Goal: Transaction & Acquisition: Purchase product/service

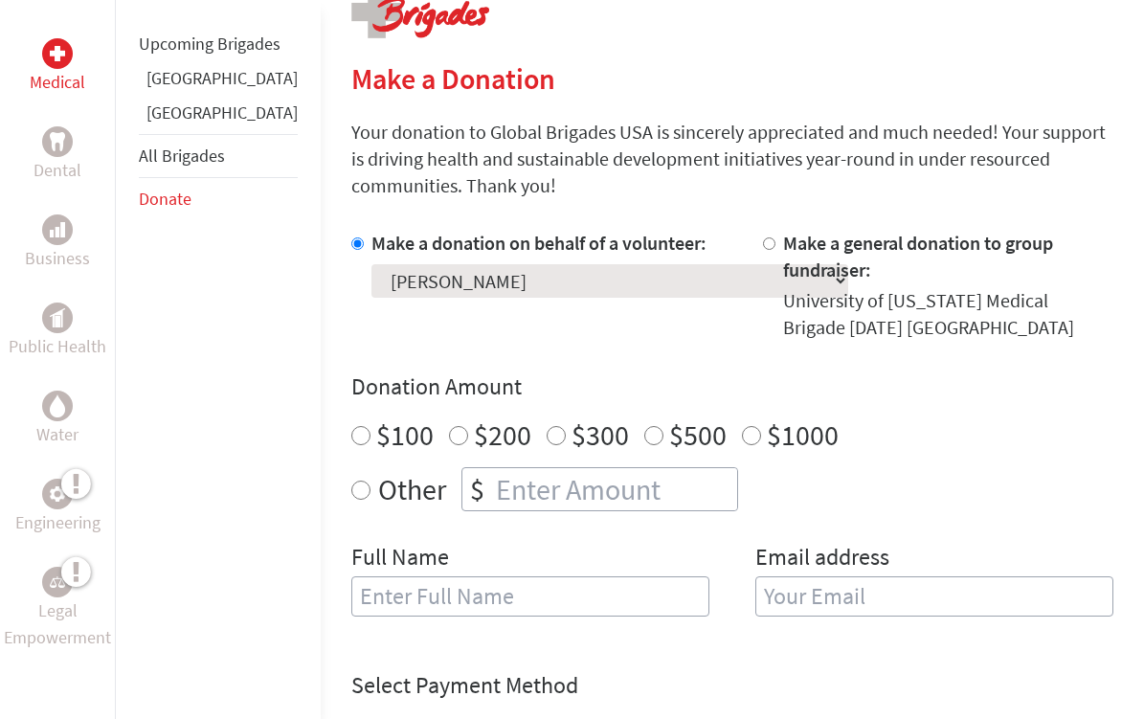
scroll to position [422, 0]
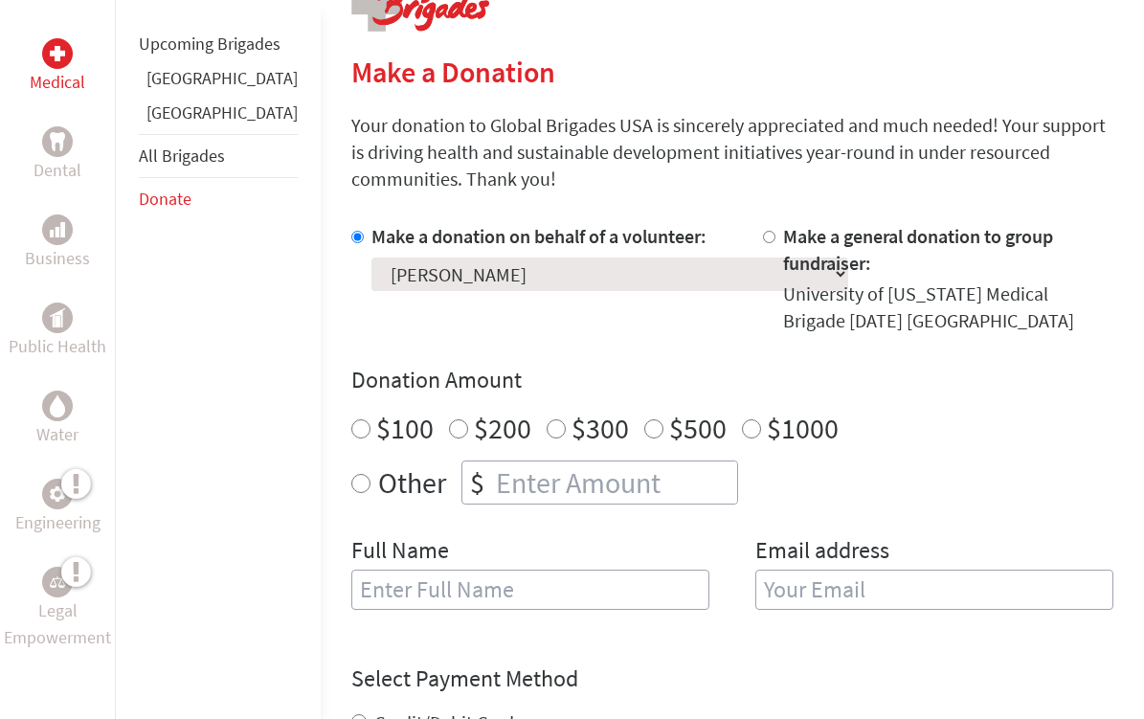
radio input "true"
click at [530, 461] on input "number" at bounding box center [614, 482] width 245 height 42
type input "2"
click at [644, 419] on input "$500" at bounding box center [653, 428] width 19 height 19
radio input "true"
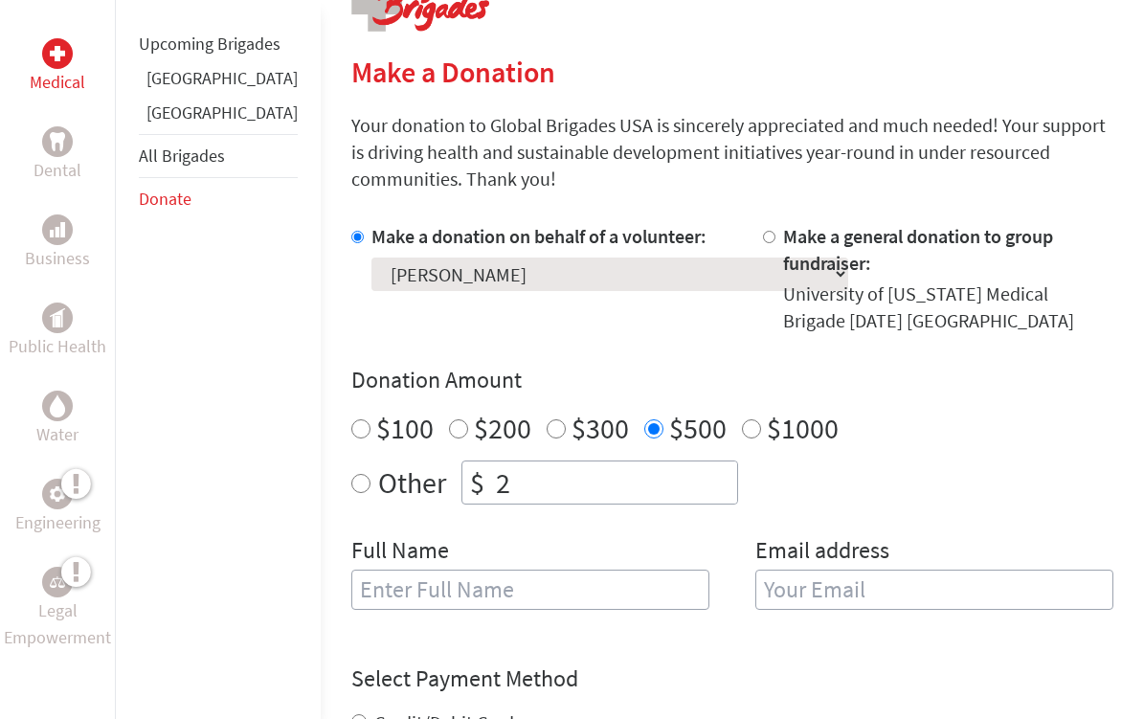
radio input "true"
click at [492, 461] on input "2" at bounding box center [614, 482] width 245 height 42
type input "250"
click at [497, 569] on input "text" at bounding box center [530, 589] width 358 height 40
type input "[PERSON_NAME]"
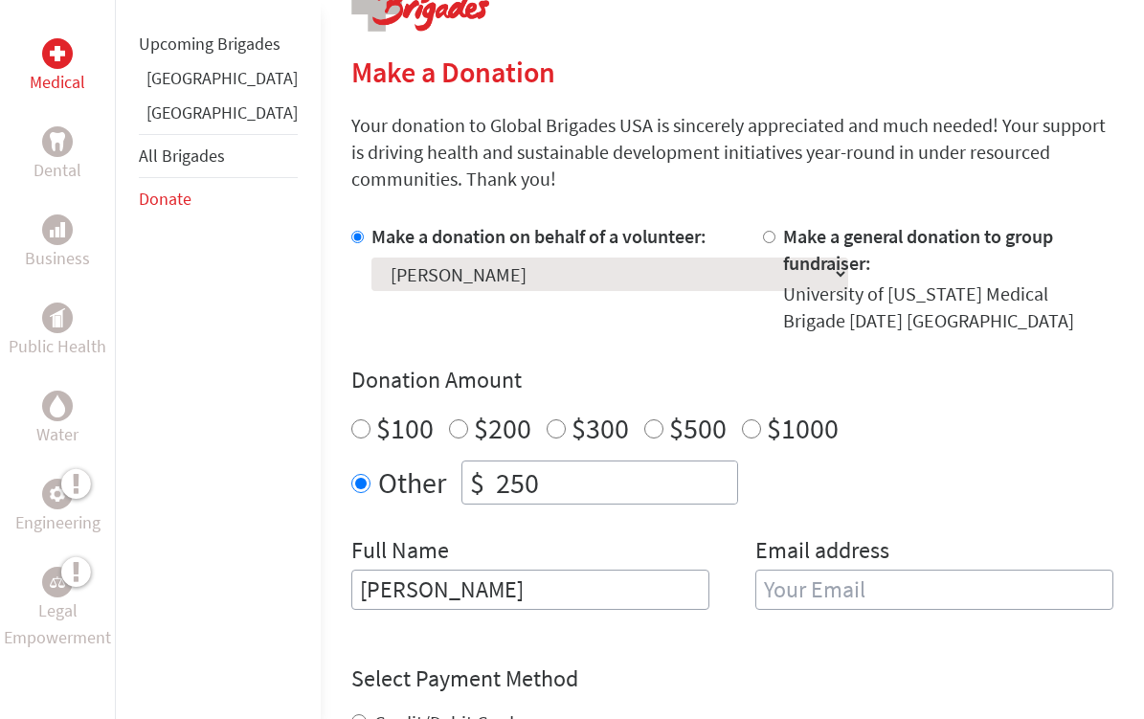
click at [825, 569] on input "email" at bounding box center [934, 589] width 358 height 40
type input "[EMAIL_ADDRESS][DOMAIN_NAME]"
click at [634, 596] on form "Make a donation on behalf of a volunteer: Select a volunteer... [PERSON_NAME] […" at bounding box center [732, 616] width 762 height 787
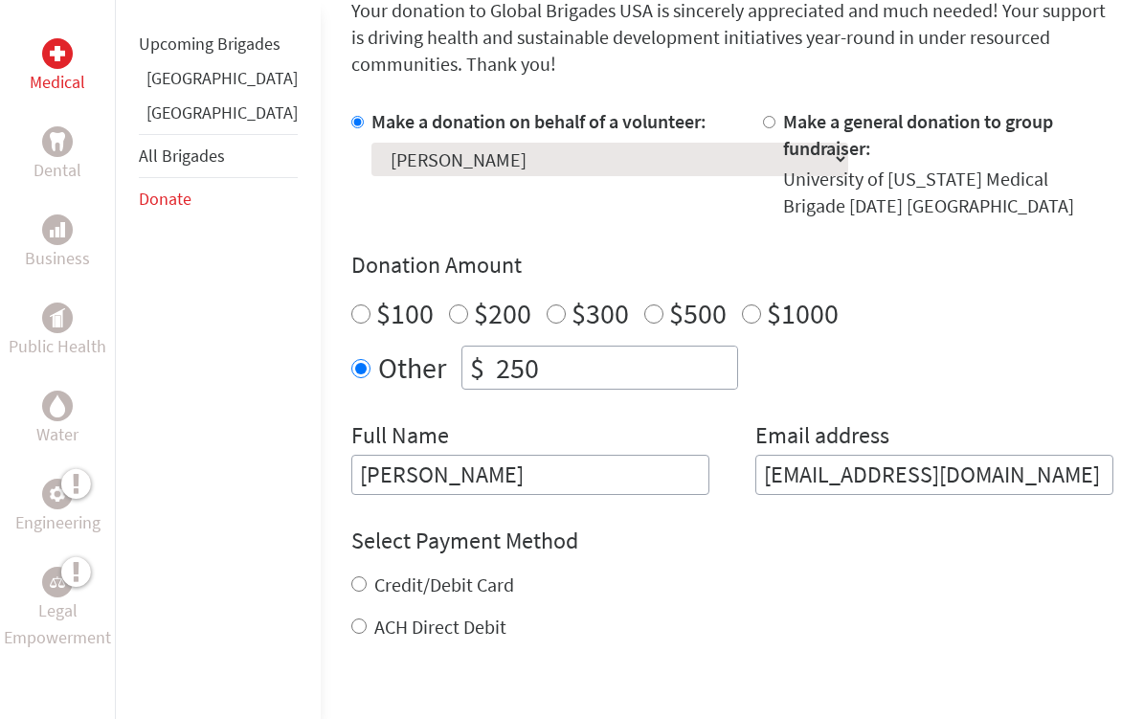
scroll to position [617, 0]
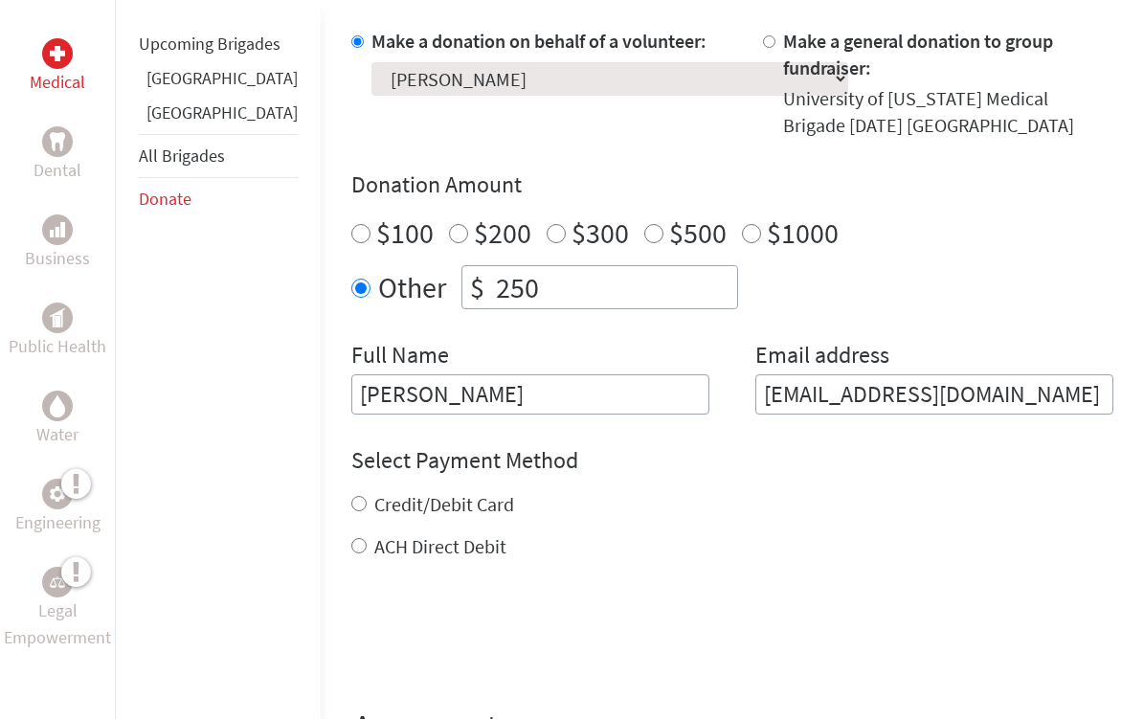
click at [374, 492] on label "Credit/Debit Card" at bounding box center [444, 504] width 140 height 24
click at [367, 496] on input "Credit/Debit Card" at bounding box center [358, 503] width 15 height 15
radio input "true"
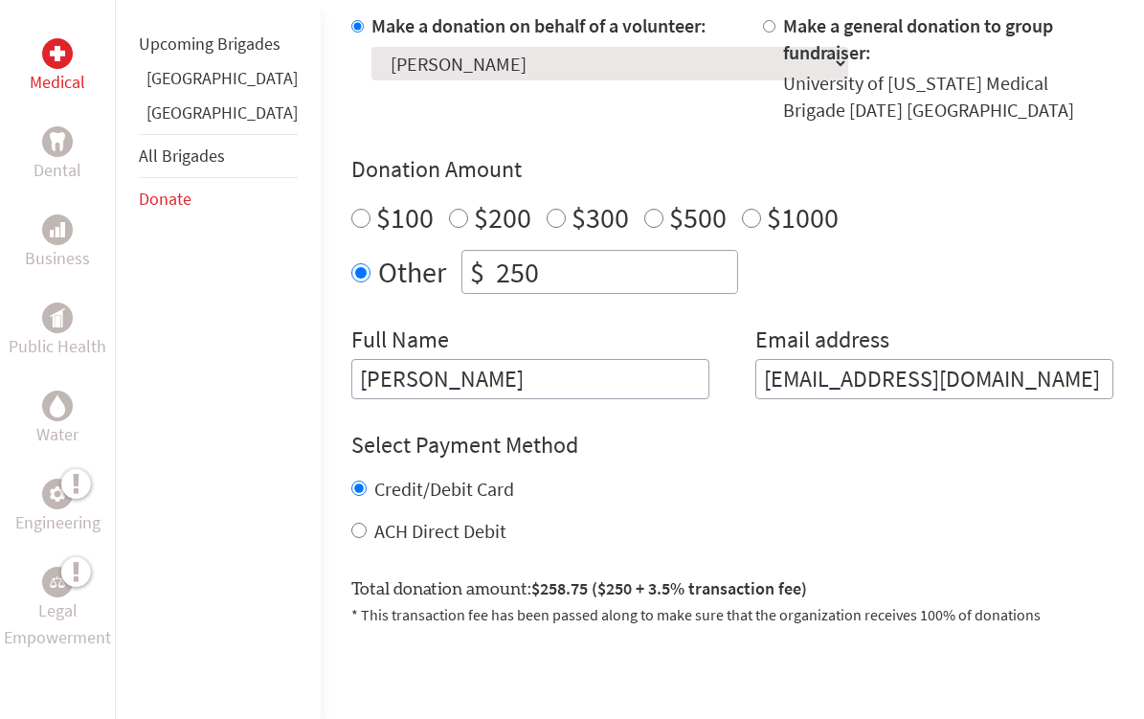
scroll to position [638, 0]
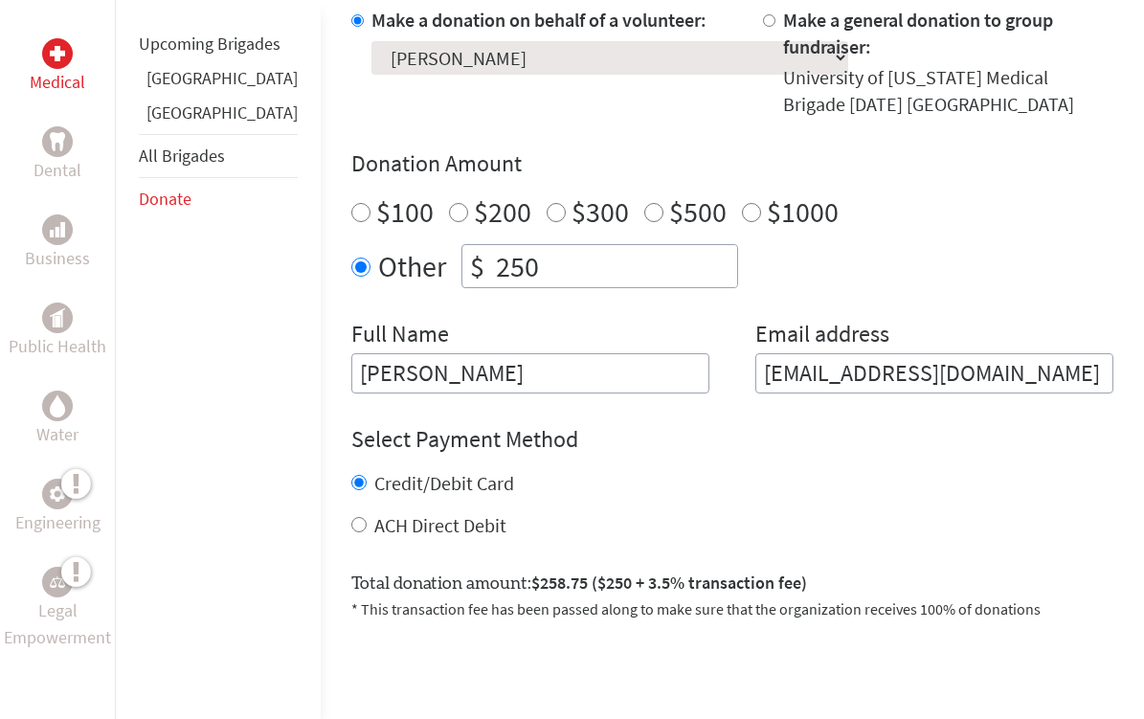
click at [351, 470] on div "Credit/Debit Card ACH Direct Debit" at bounding box center [732, 504] width 762 height 69
click at [374, 513] on label "ACH Direct Debit" at bounding box center [440, 525] width 132 height 24
click at [351, 517] on input "ACH Direct Debit" at bounding box center [358, 524] width 15 height 15
radio input "true"
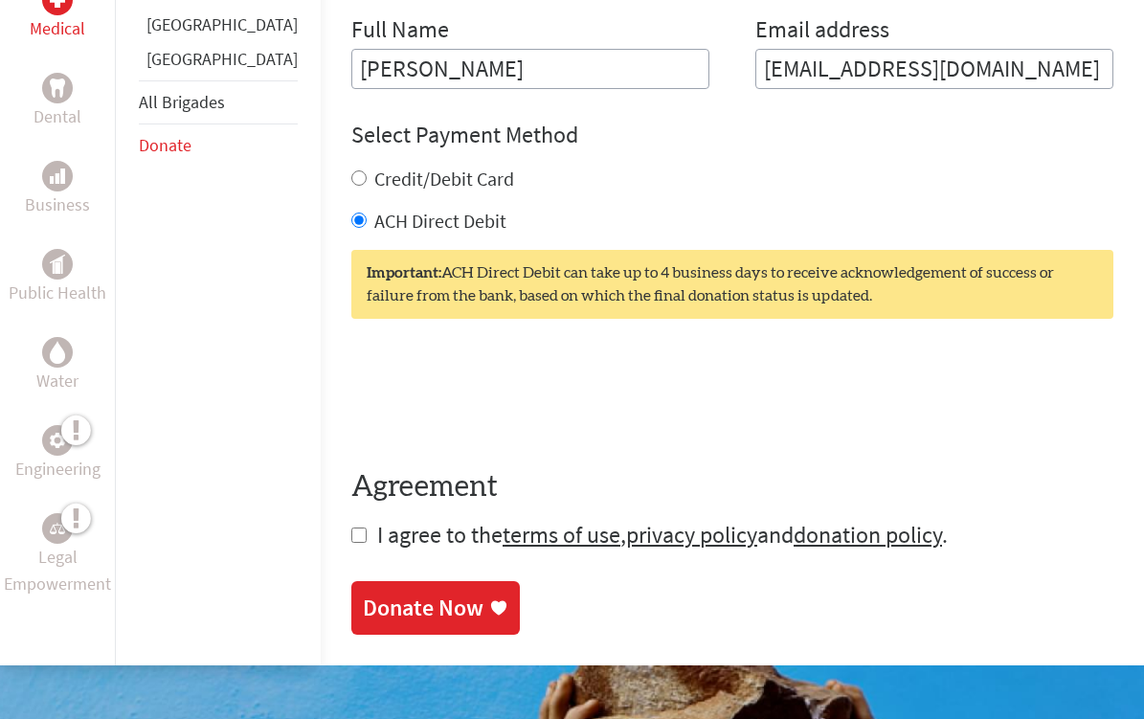
scroll to position [985, 0]
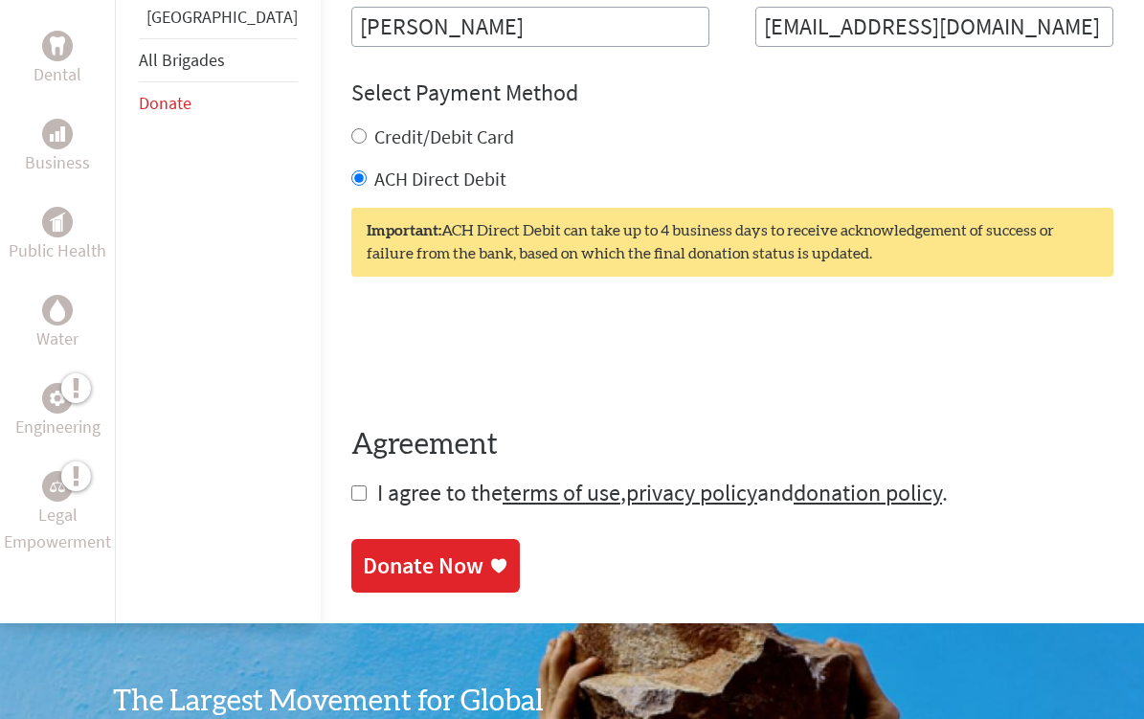
click at [351, 452] on form "Make a donation on behalf of a volunteer: Select a volunteer... [PERSON_NAME] […" at bounding box center [732, 84] width 762 height 848
click at [351, 485] on input "checkbox" at bounding box center [358, 492] width 15 height 15
checkbox input "true"
click at [363, 552] on div "Donate Now" at bounding box center [423, 567] width 121 height 31
